Goal: Information Seeking & Learning: Learn about a topic

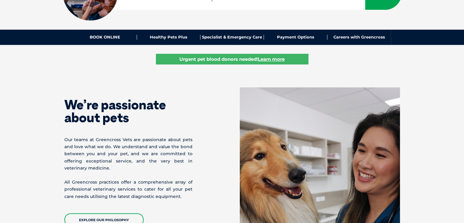
scroll to position [164, 0]
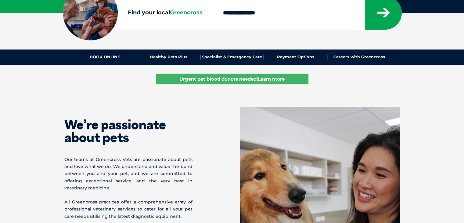
click at [193, 110] on div "We’re passionate about pets Our teams at [GEOGRAPHIC_DATA] are passionate about…" at bounding box center [148, 176] width 168 height 139
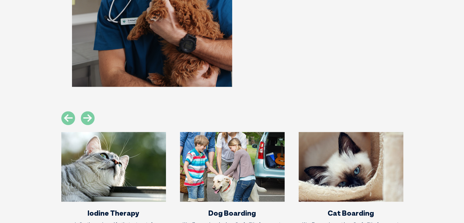
scroll to position [622, 0]
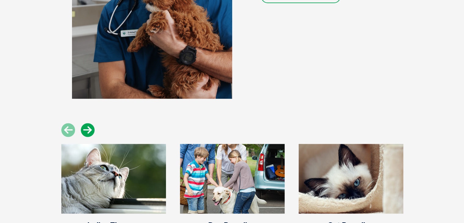
click at [89, 128] on icon at bounding box center [88, 130] width 14 height 14
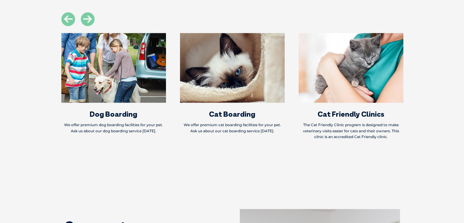
scroll to position [744, 0]
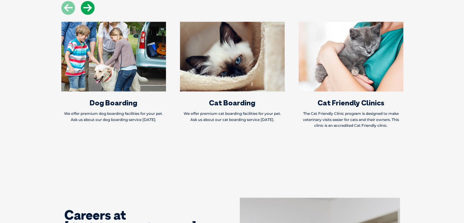
click at [90, 9] on icon at bounding box center [88, 8] width 14 height 14
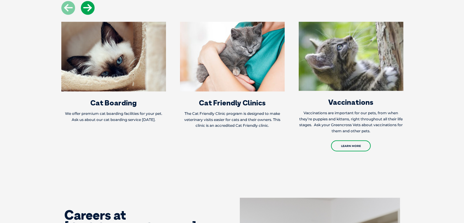
click at [90, 9] on icon at bounding box center [88, 8] width 14 height 14
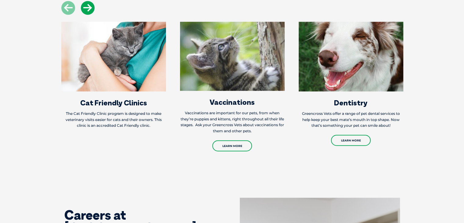
click at [90, 9] on icon at bounding box center [88, 8] width 14 height 14
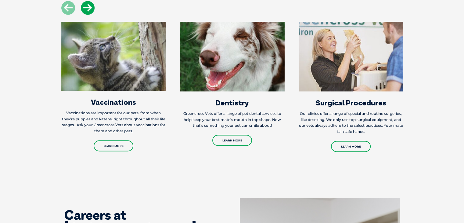
click at [90, 9] on icon at bounding box center [88, 8] width 14 height 14
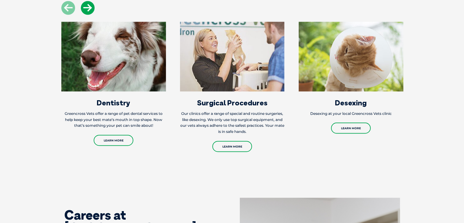
click at [90, 9] on icon at bounding box center [88, 8] width 14 height 14
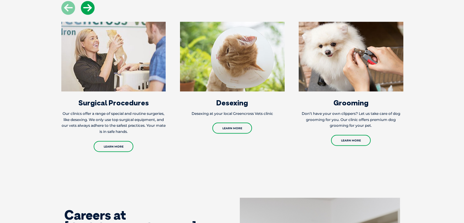
click at [90, 9] on icon at bounding box center [88, 8] width 14 height 14
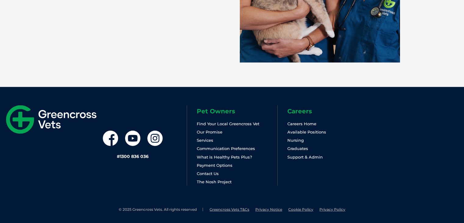
scroll to position [1329, 0]
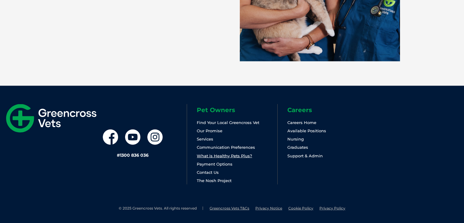
click at [227, 157] on link "What is Healthy Pets Plus?" at bounding box center [224, 155] width 55 height 5
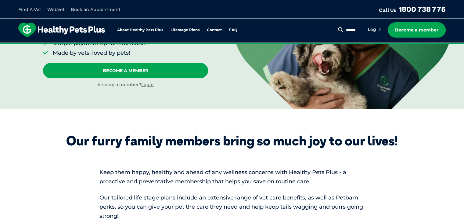
scroll to position [31, 0]
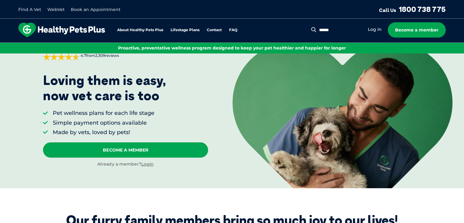
click at [356, 31] on input "Search for:" at bounding box center [340, 30] width 44 height 6
type input "****"
click at [310, 27] on button "Search" at bounding box center [314, 30] width 8 height 6
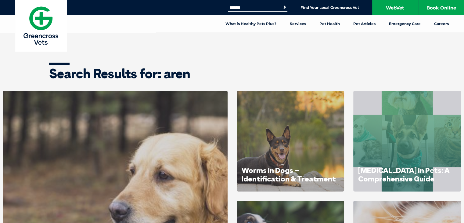
click at [251, 9] on input "Search for:" at bounding box center [254, 7] width 52 height 5
type input "****"
click at [282, 4] on button "Search" at bounding box center [285, 7] width 6 height 6
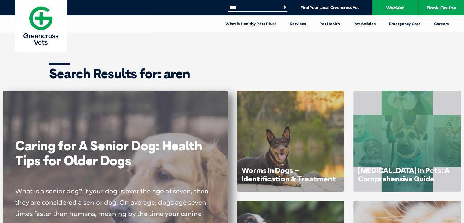
click at [52, 129] on div "Caring for A Senior Dog: Health Tips for Older Dogs What is a senior dog? If yo…" at bounding box center [115, 196] width 225 height 211
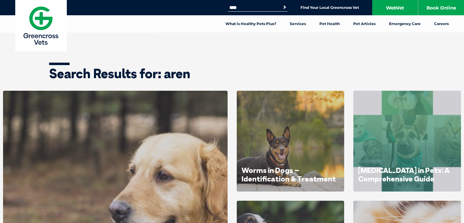
click at [42, 30] on img at bounding box center [40, 25] width 51 height 51
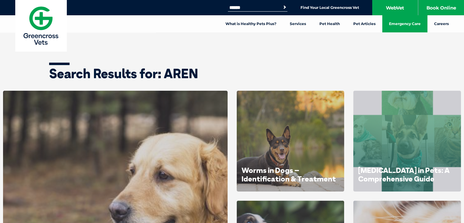
click at [401, 21] on link "Emergency Care" at bounding box center [404, 23] width 45 height 17
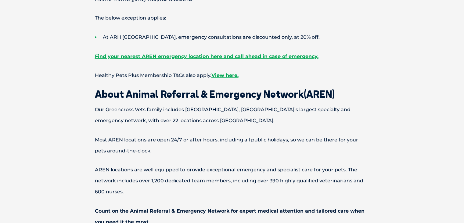
scroll to position [397, 0]
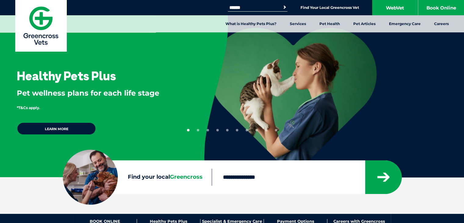
click at [51, 32] on img at bounding box center [40, 25] width 51 height 51
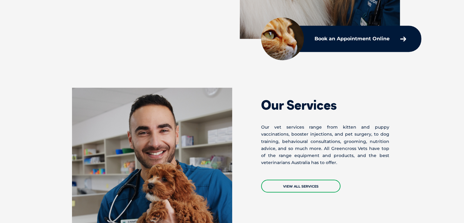
scroll to position [427, 0]
